Goal: Task Accomplishment & Management: Manage account settings

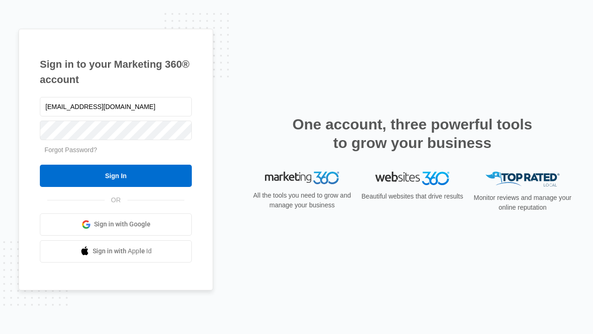
type input "dankie614@gmail.com"
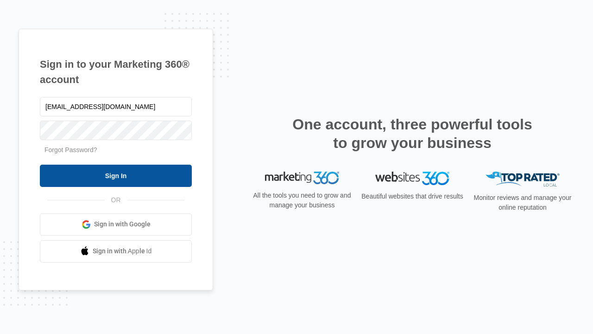
click at [116, 175] on input "Sign In" at bounding box center [116, 175] width 152 height 22
